Goal: Transaction & Acquisition: Purchase product/service

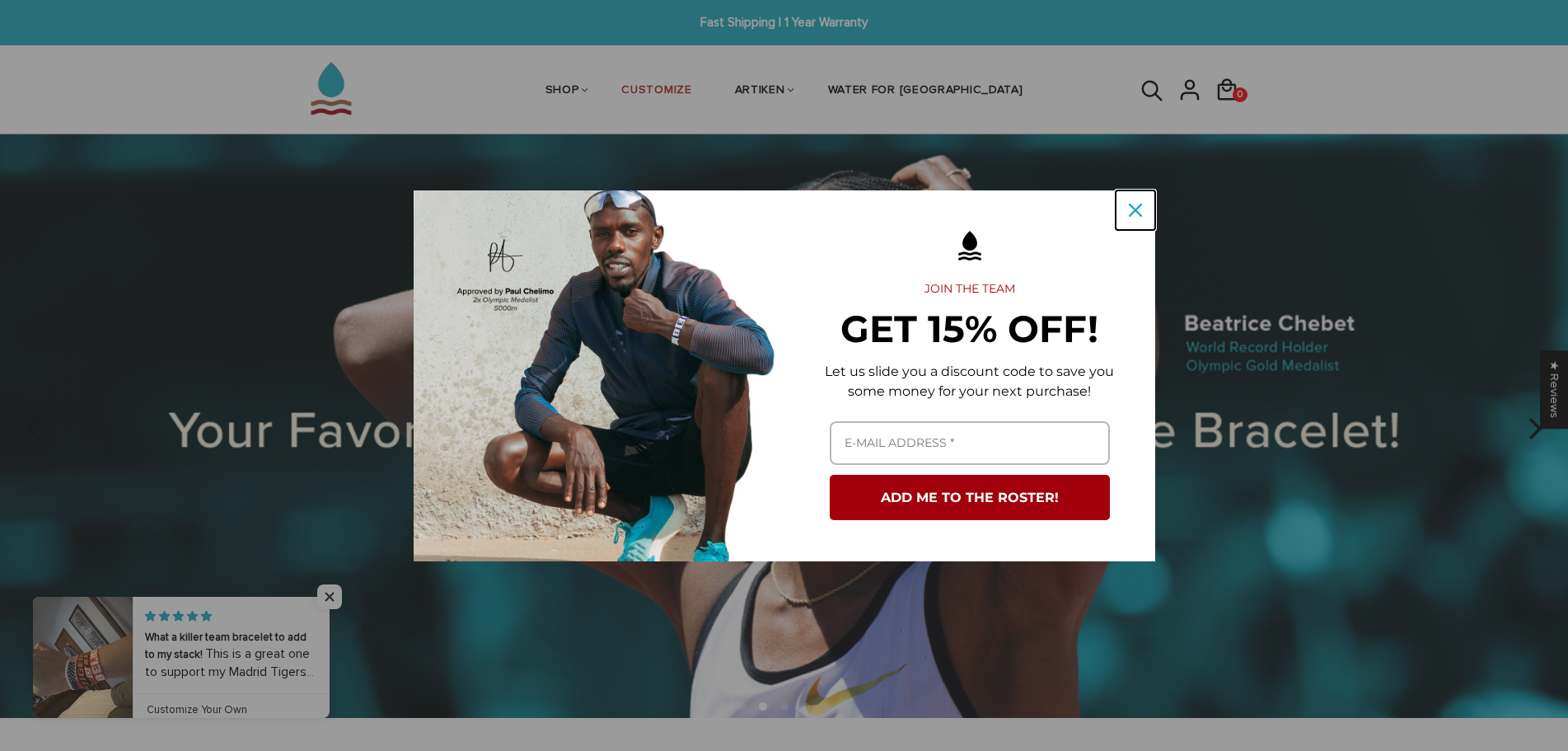
click at [1133, 207] on icon "close icon" at bounding box center [1135, 210] width 13 height 13
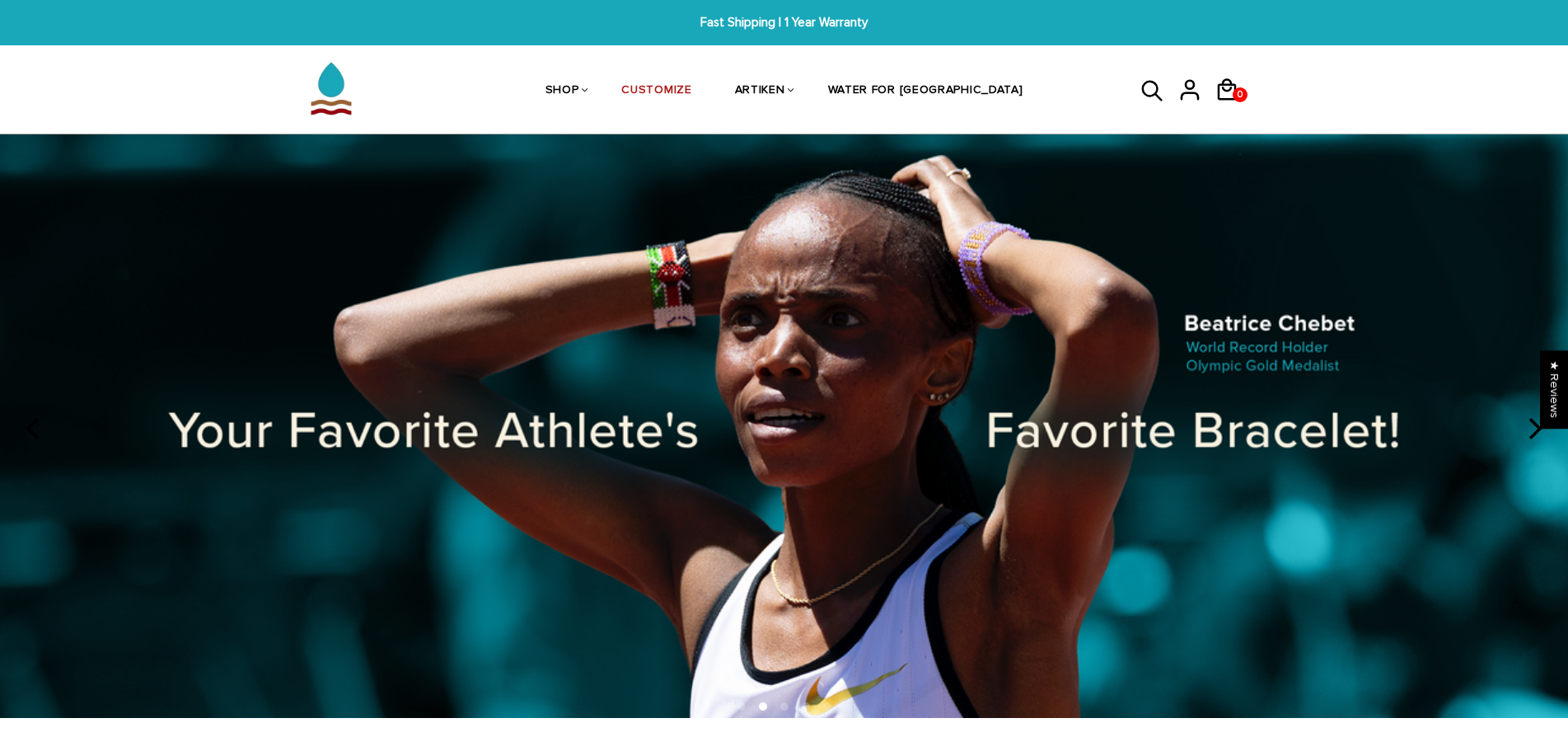
click at [1535, 436] on icon "next" at bounding box center [1533, 428] width 22 height 22
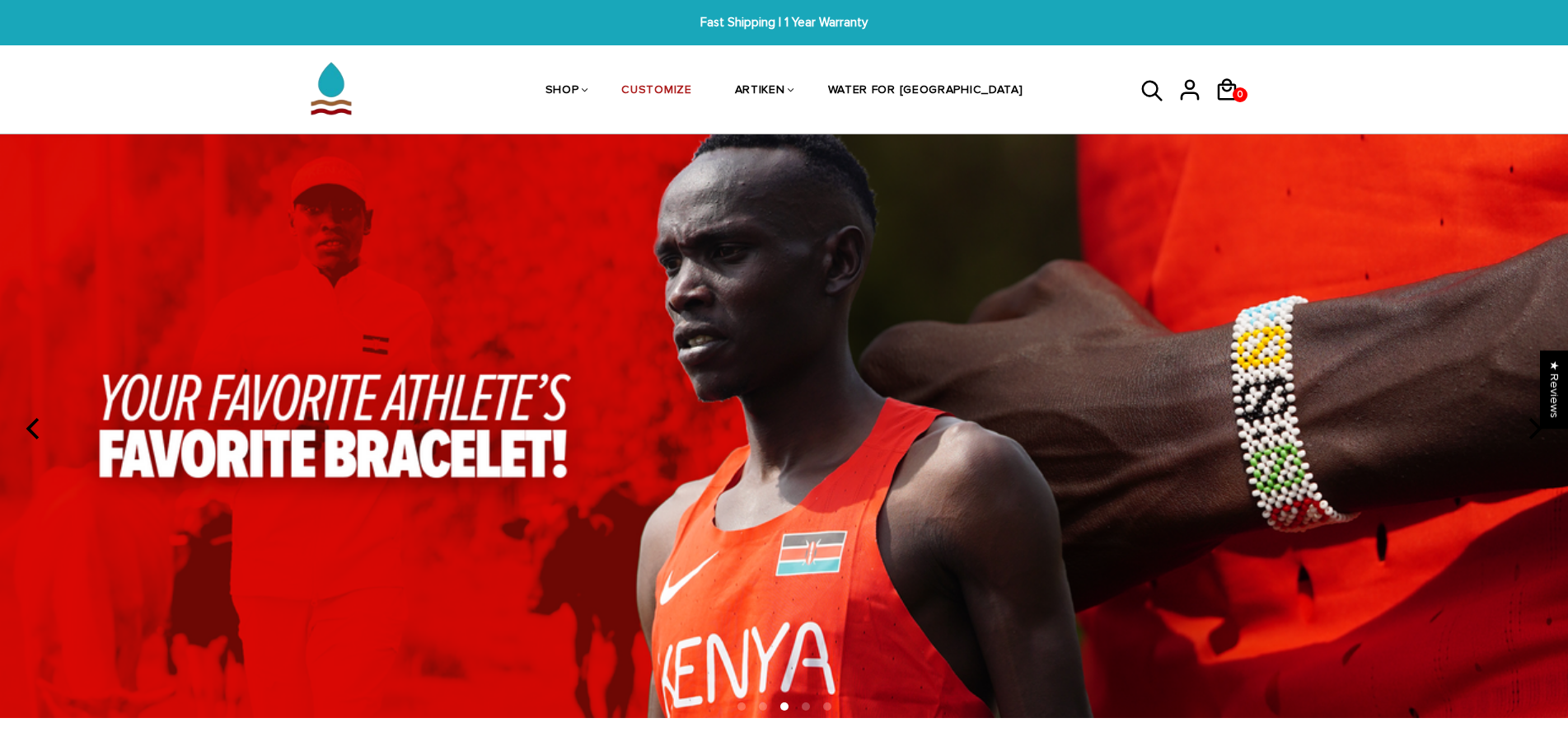
click at [1535, 436] on icon "next" at bounding box center [1533, 428] width 22 height 22
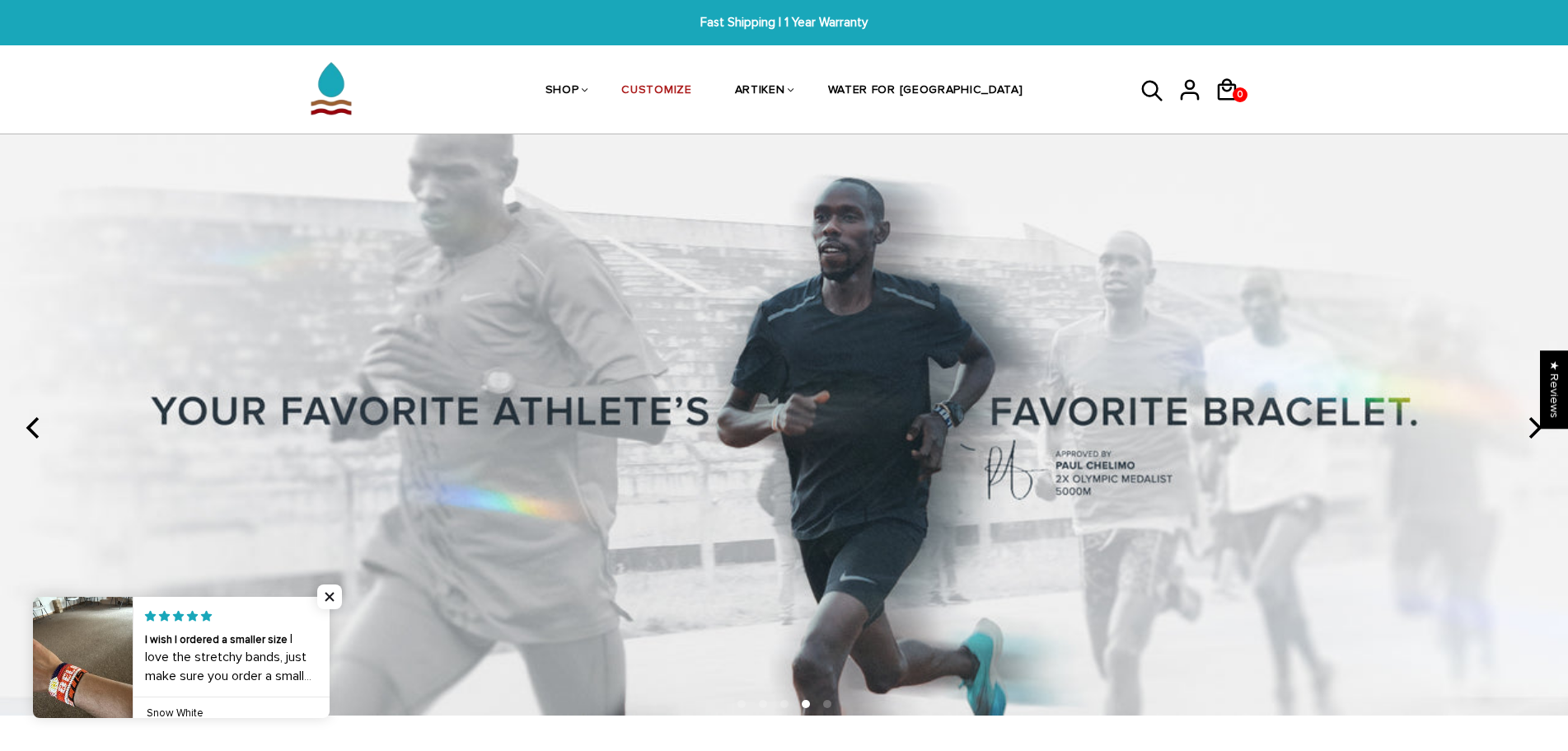
click at [1535, 436] on icon "next" at bounding box center [1533, 427] width 22 height 22
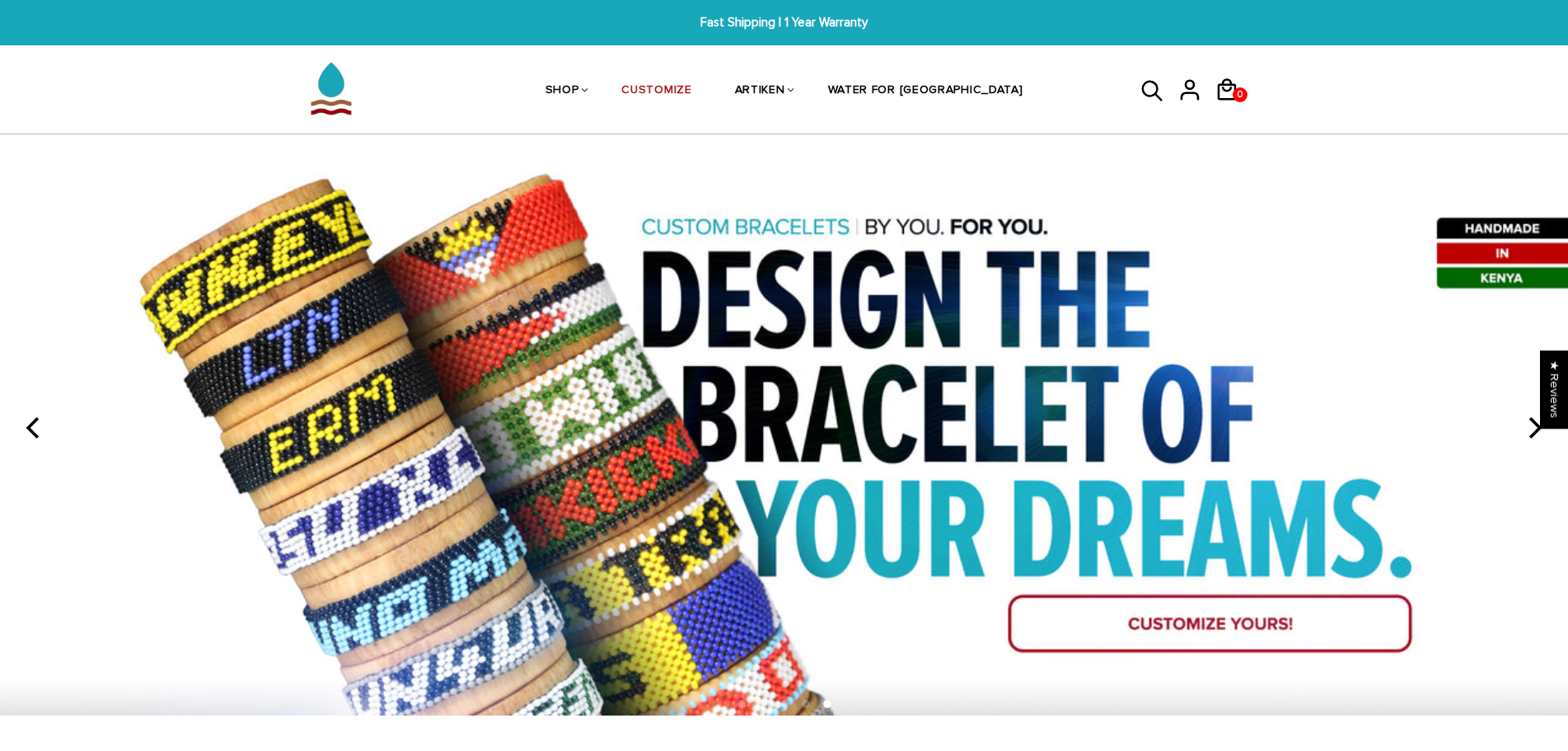
click at [1533, 434] on icon "next" at bounding box center [1533, 427] width 22 height 22
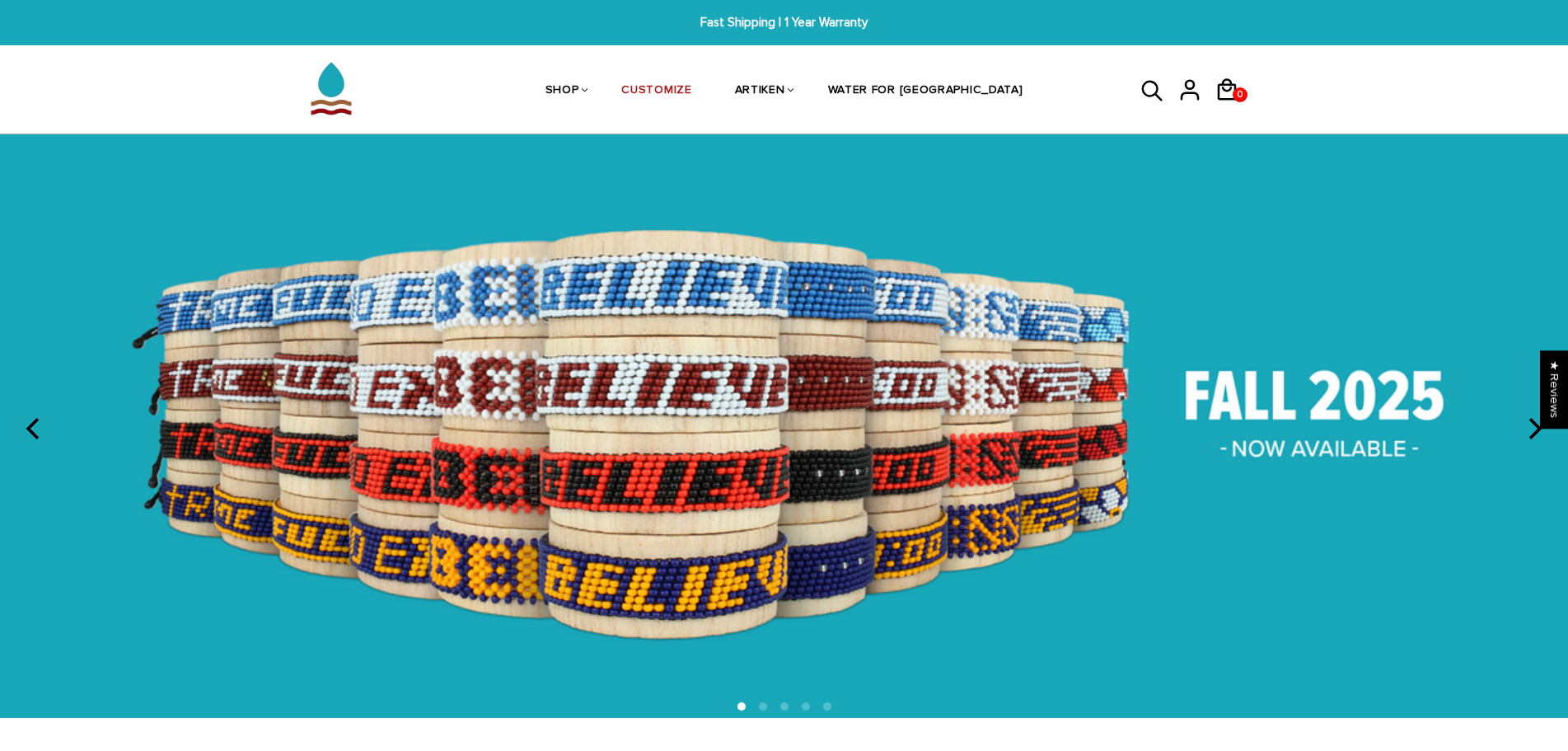
click at [1533, 434] on icon "next" at bounding box center [1533, 428] width 22 height 22
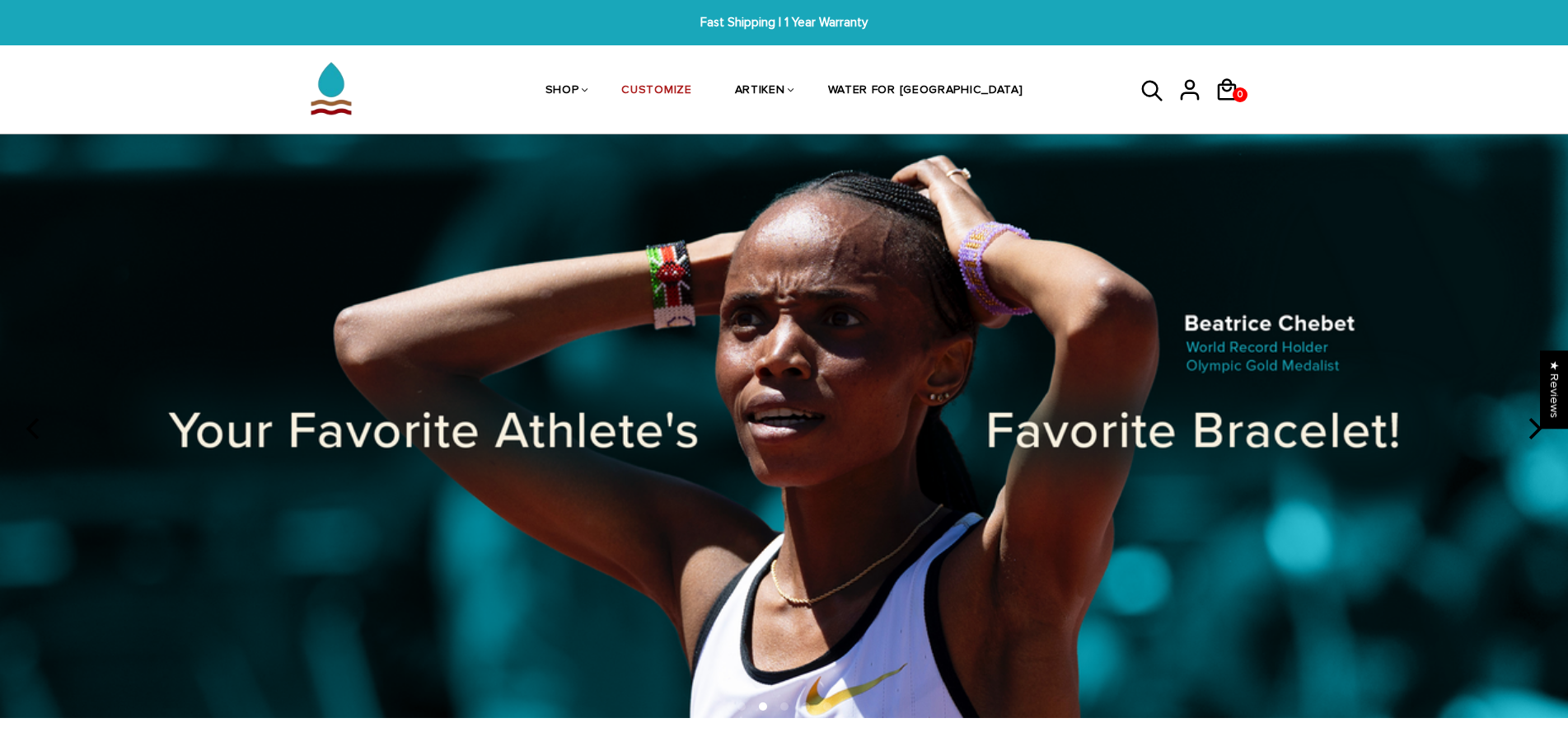
click at [1533, 434] on icon "next" at bounding box center [1533, 428] width 22 height 22
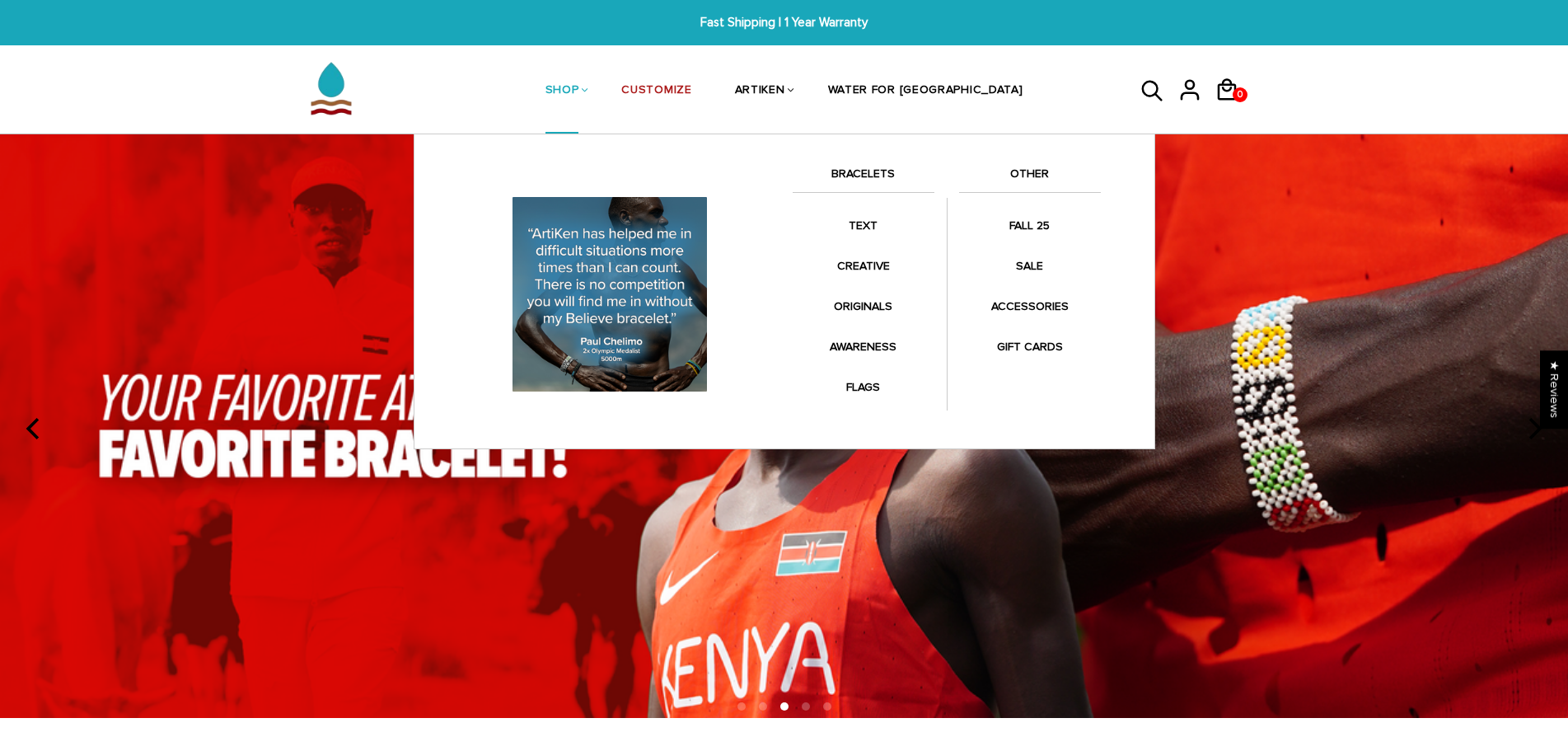
click at [579, 90] on link "SHOP" at bounding box center [562, 91] width 34 height 87
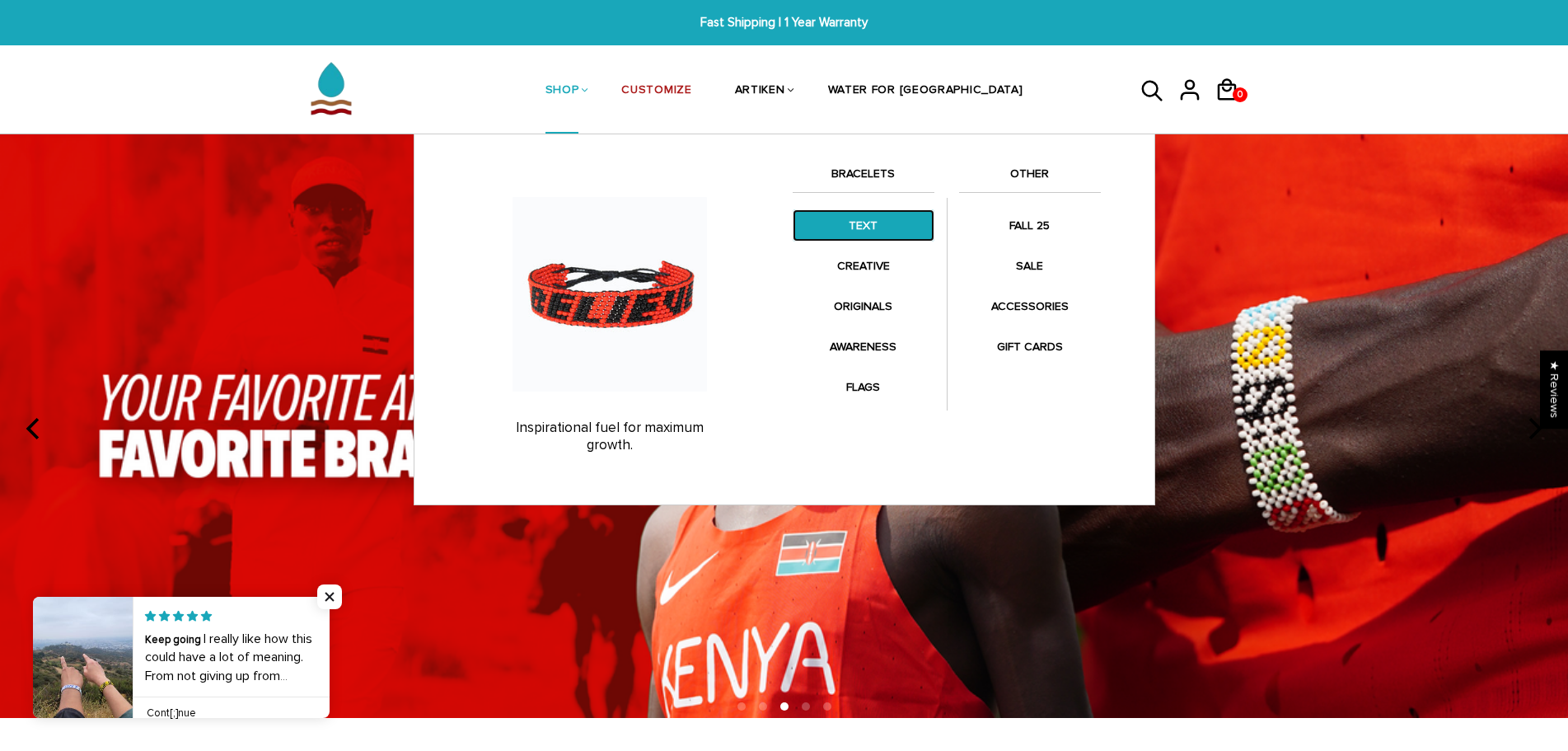
click at [841, 225] on link "TEXT" at bounding box center [863, 224] width 142 height 32
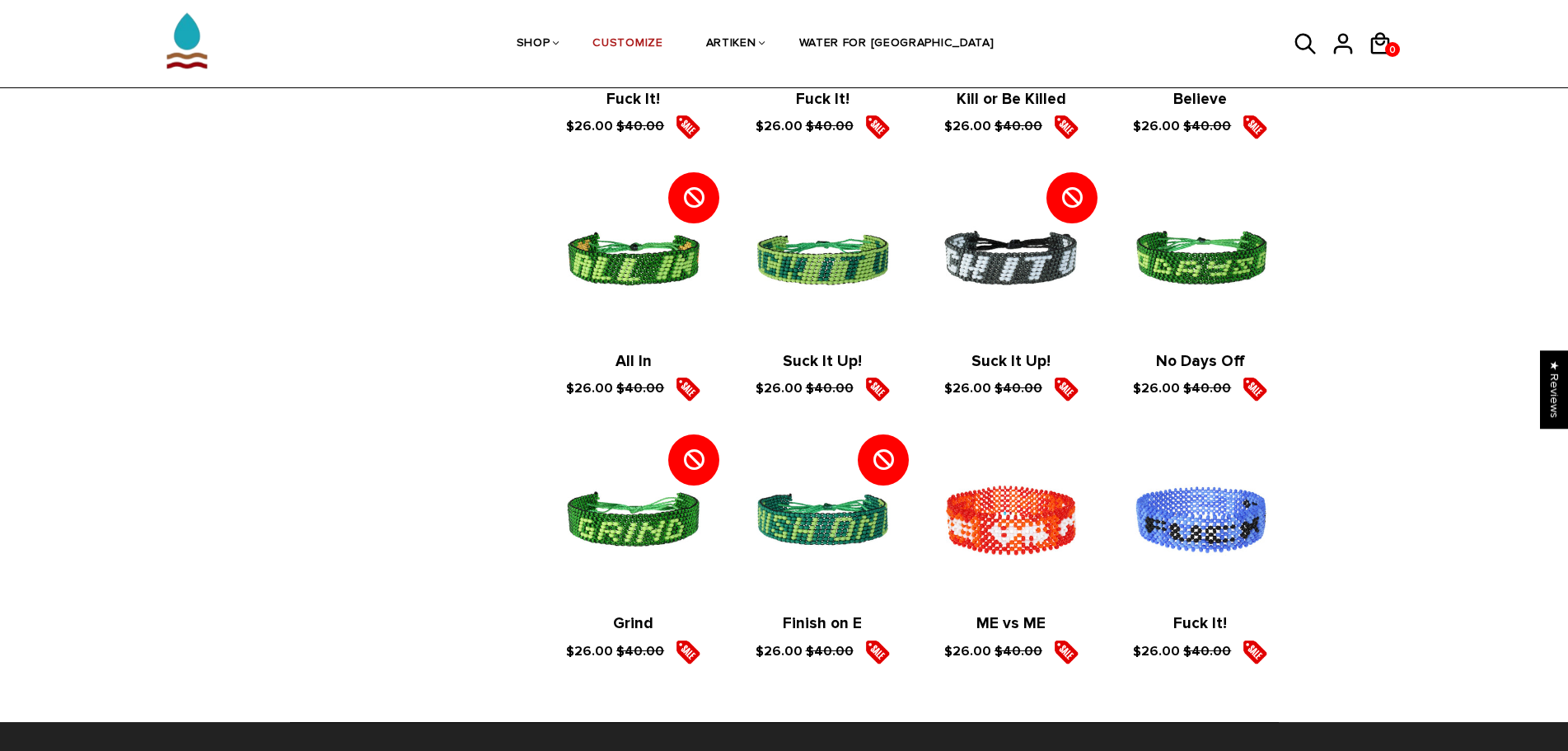
scroll to position [2472, 0]
